Goal: Check status

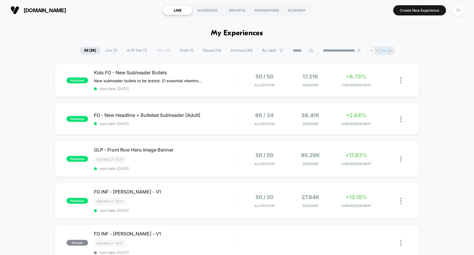
click at [454, 12] on div "TS" at bounding box center [457, 10] width 11 height 11
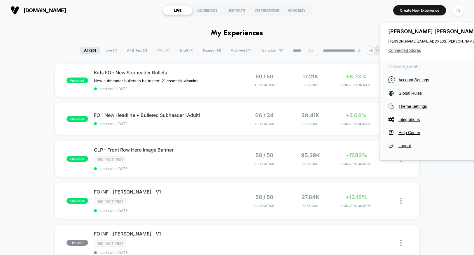
click at [408, 50] on span "Connected Stores" at bounding box center [446, 50] width 116 height 5
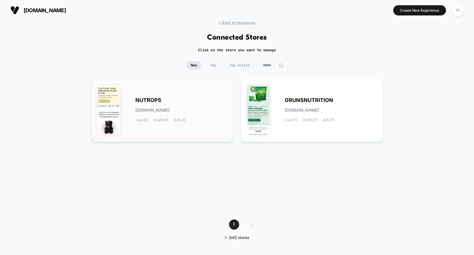
click at [140, 95] on div "NUTROPS [DOMAIN_NAME] Live (3) Draft (0) A/B (2)" at bounding box center [162, 110] width 130 height 52
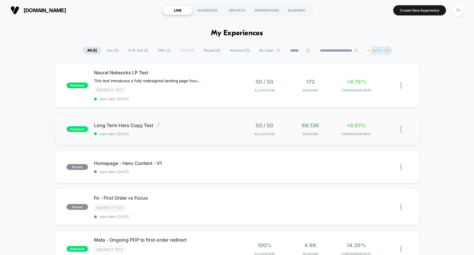
click at [177, 132] on span "start date: [DATE]" at bounding box center [165, 134] width 143 height 4
